Goal: Task Accomplishment & Management: Manage account settings

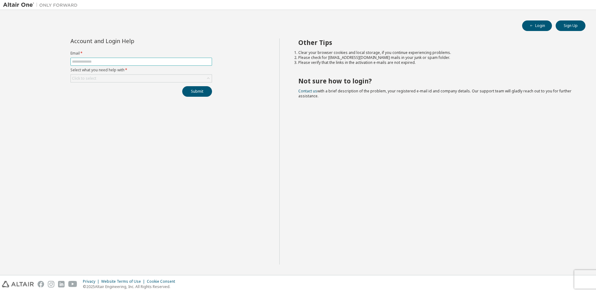
click at [125, 65] on span at bounding box center [141, 62] width 142 height 8
click at [126, 63] on input "text" at bounding box center [141, 61] width 138 height 5
type input "**********"
click at [193, 94] on button "Submit" at bounding box center [197, 91] width 30 height 11
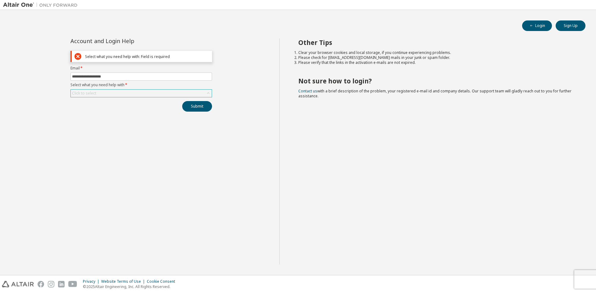
click at [104, 95] on div "Click to select" at bounding box center [141, 93] width 141 height 7
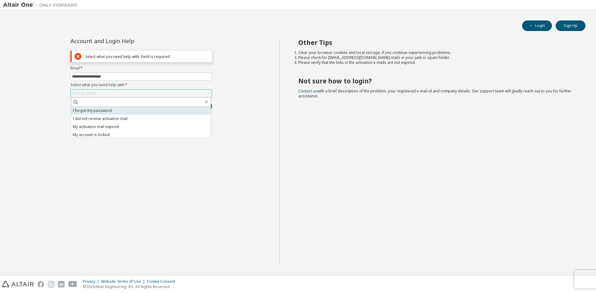
click at [98, 110] on li "I forgot my password" at bounding box center [141, 111] width 140 height 8
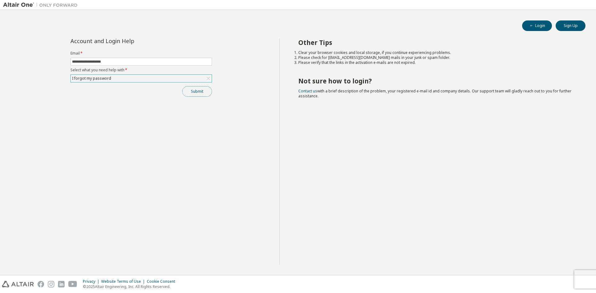
click at [197, 91] on button "Submit" at bounding box center [197, 91] width 30 height 11
click at [226, 120] on div "**********" at bounding box center [141, 152] width 276 height 226
click at [118, 65] on span at bounding box center [141, 62] width 142 height 8
click at [118, 62] on input "text" at bounding box center [141, 61] width 138 height 5
type input "**********"
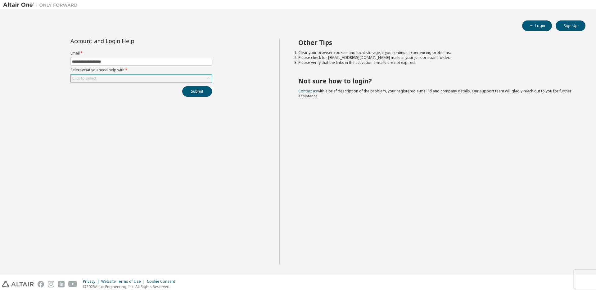
click at [113, 78] on div "Click to select" at bounding box center [141, 78] width 141 height 7
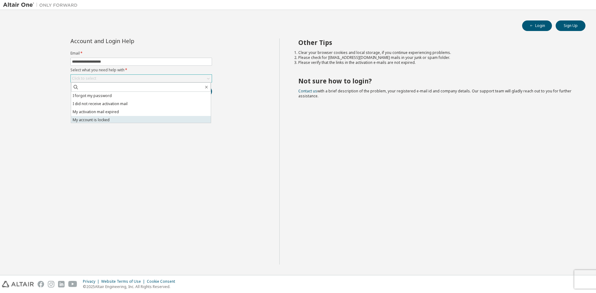
click at [117, 119] on li "My account is locked" at bounding box center [141, 120] width 140 height 8
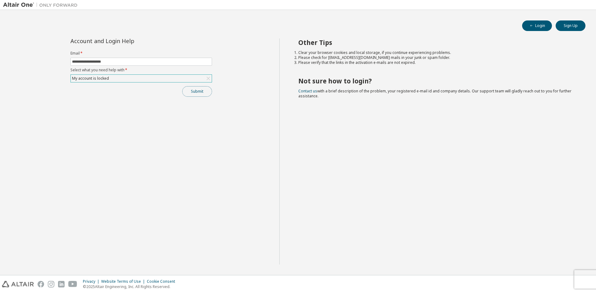
click at [193, 89] on button "Submit" at bounding box center [197, 91] width 30 height 11
click at [123, 62] on input "text" at bounding box center [141, 61] width 138 height 5
type input "**********"
click at [124, 79] on div "Click to select" at bounding box center [141, 78] width 141 height 7
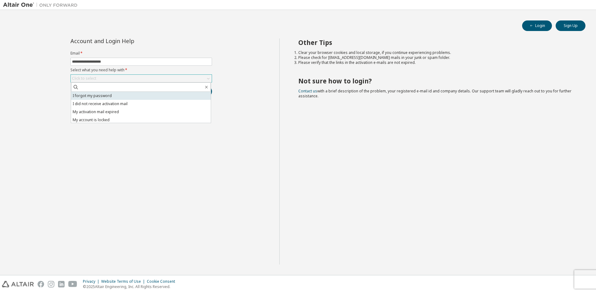
click at [132, 94] on li "I forgot my password" at bounding box center [141, 96] width 140 height 8
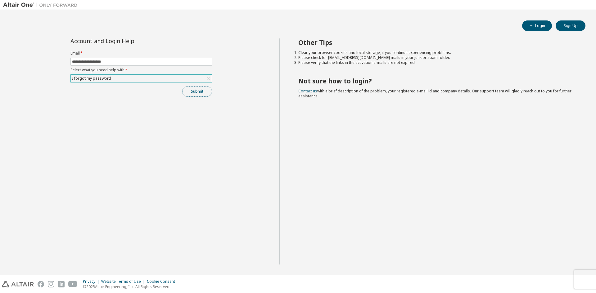
click at [198, 95] on button "Submit" at bounding box center [197, 91] width 30 height 11
click at [584, 279] on button "button" at bounding box center [583, 277] width 4 height 6
click at [369, 89] on span "Contact us with a brief description of the problem, your registered e-mail id a…" at bounding box center [434, 93] width 273 height 10
drag, startPoint x: 375, startPoint y: 79, endPoint x: 285, endPoint y: 76, distance: 89.5
click at [285, 76] on div "Other Tips Clear your browser cookies and local storage, if you continue experi…" at bounding box center [436, 152] width 314 height 226
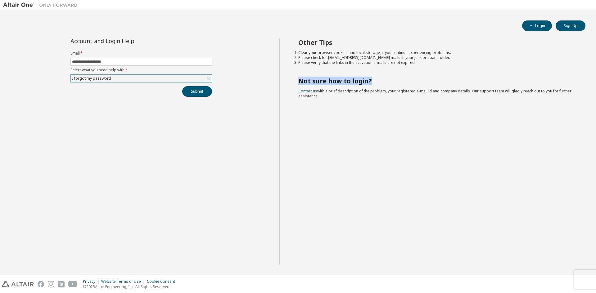
click at [297, 78] on div "Other Tips Clear your browser cookies and local storage, if you continue experi…" at bounding box center [436, 152] width 314 height 226
click at [21, 3] on img at bounding box center [42, 5] width 78 height 6
click at [572, 24] on button "Sign Up" at bounding box center [571, 25] width 30 height 11
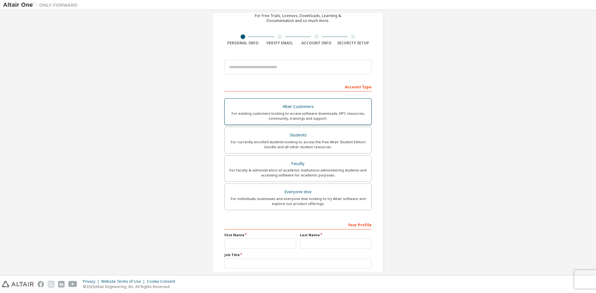
scroll to position [31, 0]
click at [323, 140] on div "For currently enrolled students looking to access the free Altair Student Editi…" at bounding box center [298, 144] width 139 height 10
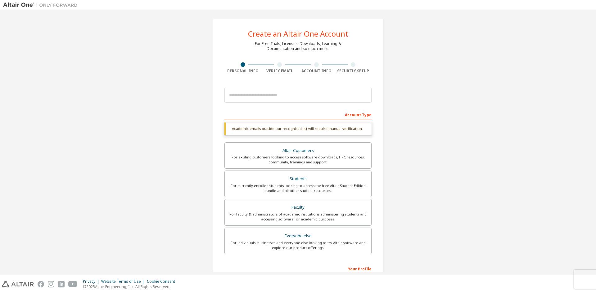
scroll to position [0, 0]
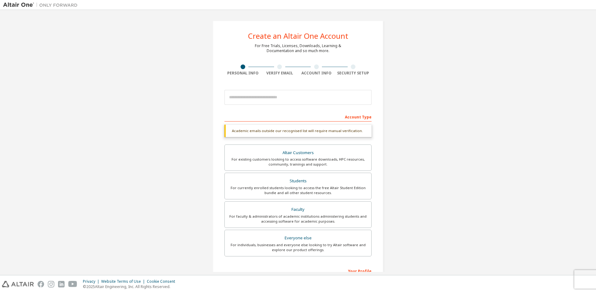
click at [20, 4] on img at bounding box center [42, 5] width 78 height 6
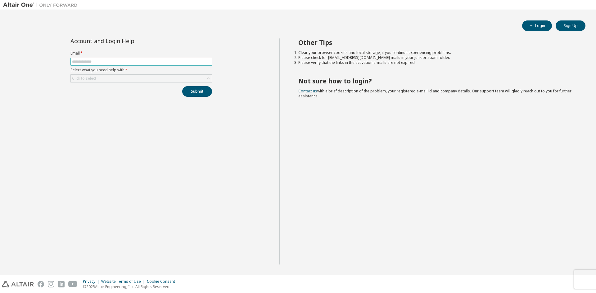
click at [157, 61] on input "text" at bounding box center [141, 61] width 138 height 5
type input "**********"
click at [133, 82] on div "Click to select" at bounding box center [141, 79] width 142 height 8
click at [131, 79] on div "Click to select" at bounding box center [141, 78] width 141 height 7
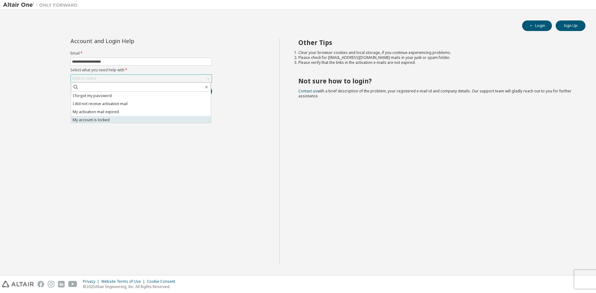
drag, startPoint x: 143, startPoint y: 122, endPoint x: 152, endPoint y: 113, distance: 12.3
click at [143, 122] on li "My account is locked" at bounding box center [141, 120] width 140 height 8
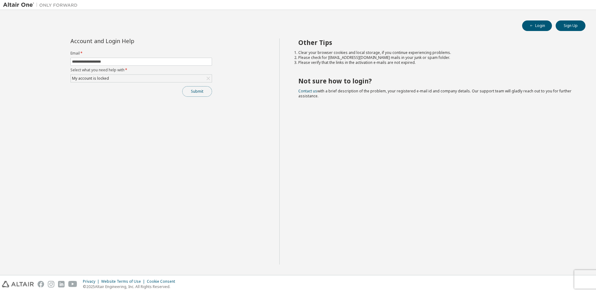
click at [200, 93] on button "Submit" at bounding box center [197, 91] width 30 height 11
drag, startPoint x: 512, startPoint y: 275, endPoint x: 534, endPoint y: 281, distance: 23.3
click at [534, 281] on div "Please contact Altair support for assistance." at bounding box center [544, 279] width 91 height 18
click at [534, 282] on span "Please contact Altair support for assistance." at bounding box center [545, 279] width 65 height 10
click at [13, 6] on img at bounding box center [42, 5] width 78 height 6
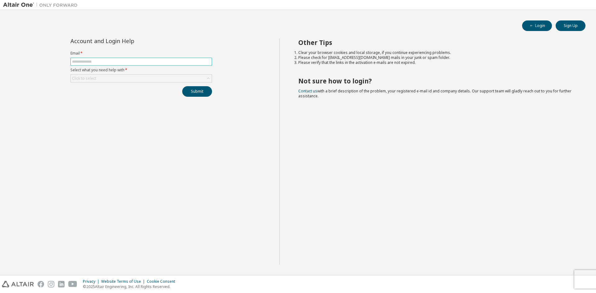
click at [105, 65] on span at bounding box center [141, 62] width 142 height 8
click at [106, 61] on input "text" at bounding box center [141, 61] width 138 height 5
click at [24, 7] on img at bounding box center [42, 5] width 78 height 6
